Goal: Register for event/course

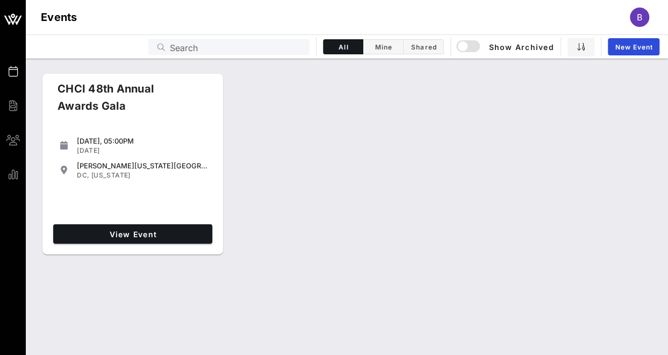
click at [149, 244] on div "View Event" at bounding box center [133, 234] width 168 height 28
click at [140, 232] on span "View Event" at bounding box center [133, 234] width 151 height 9
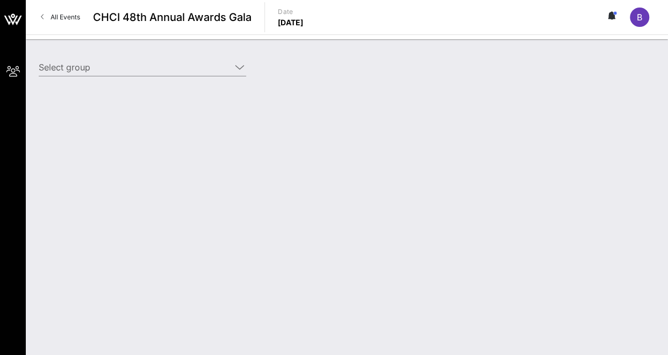
type input "American Airlines (American Airlines) [[PERSON_NAME], [PERSON_NAME][EMAIL_ADDRE…"
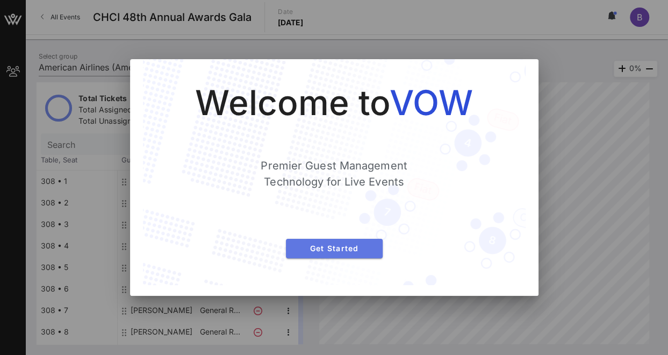
click at [340, 253] on button "Get Started" at bounding box center [334, 248] width 97 height 19
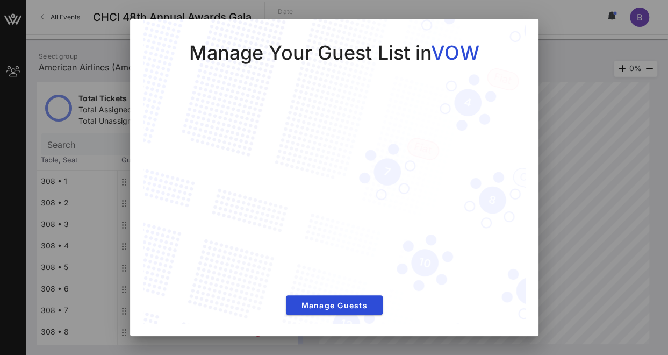
click at [570, 150] on div at bounding box center [334, 177] width 668 height 355
click at [344, 306] on span "Manage Guests" at bounding box center [335, 304] width 80 height 9
